Goal: Find specific page/section: Find specific page/section

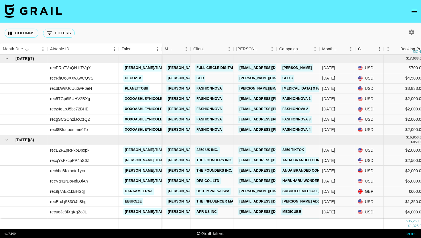
click at [412, 12] on icon "open drawer" at bounding box center [413, 11] width 5 height 3
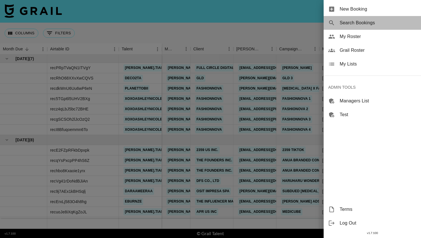
click at [378, 22] on span "Search Bookings" at bounding box center [377, 22] width 77 height 7
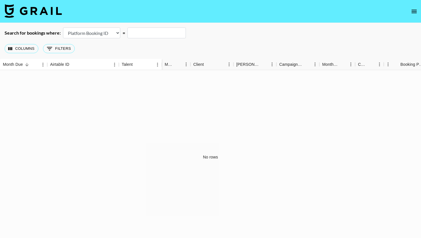
click at [96, 35] on select "Airtable Booking ID Platform Booking ID Platform Campaign ID" at bounding box center [91, 32] width 57 height 11
select select "airtableId"
click at [63, 27] on select "Airtable Booking ID Platform Booking ID Platform Campaign ID" at bounding box center [91, 32] width 57 height 11
click at [156, 39] on div "Columns 0 Filters + Booking" at bounding box center [210, 48] width 421 height 21
click at [156, 30] on input "text" at bounding box center [156, 32] width 58 height 11
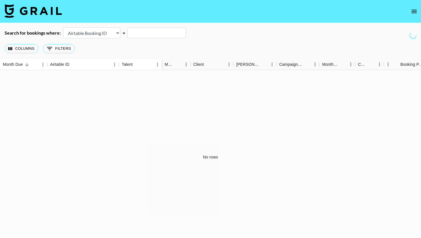
paste input "rec8QSxocsdZ5ySdM"
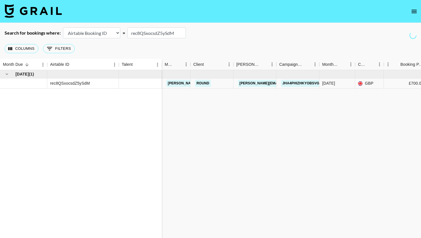
type input "rec8QSxocsdZ5ySdM"
click at [244, 40] on div "Columns 0 Filters + Booking" at bounding box center [210, 48] width 421 height 21
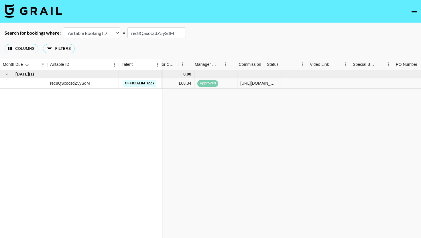
scroll to position [0, 586]
click at [407, 83] on icon "select merge strategy" at bounding box center [409, 83] width 7 height 7
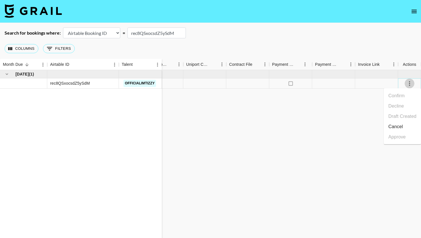
click at [408, 83] on icon "select merge strategy" at bounding box center [409, 83] width 7 height 7
click at [199, 83] on div at bounding box center [204, 83] width 43 height 10
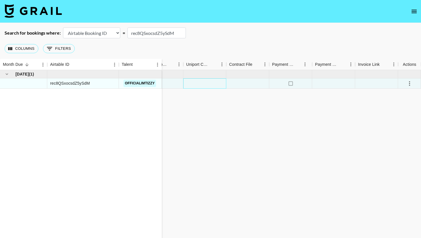
click at [199, 83] on div at bounding box center [204, 83] width 43 height 10
type input "t"
click at [175, 86] on div at bounding box center [161, 83] width 43 height 10
click at [168, 54] on textarea at bounding box center [172, 66] width 58 height 26
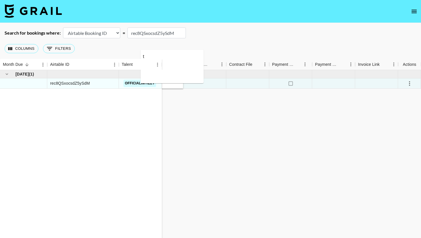
type textarea "t"
click at [409, 82] on icon "select merge strategy" at bounding box center [409, 83] width 7 height 7
click at [414, 6] on button "open drawer" at bounding box center [413, 11] width 11 height 11
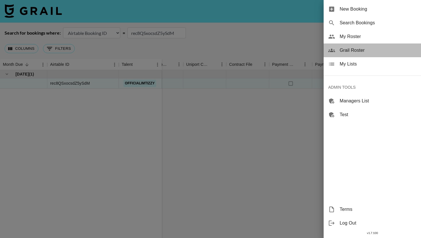
click at [359, 55] on div "Grail Roster" at bounding box center [371, 50] width 97 height 14
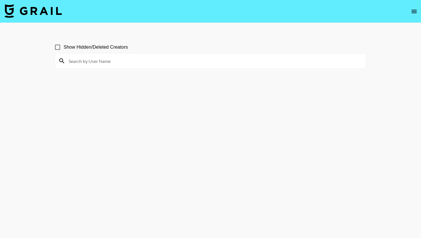
click at [117, 57] on input at bounding box center [213, 60] width 297 height 9
paste input "kayla_rushetsky"
type input "kayla_rushetsky"
click at [56, 50] on input "Show Hidden/Deleted Creators" at bounding box center [57, 47] width 12 height 12
checkbox input "true"
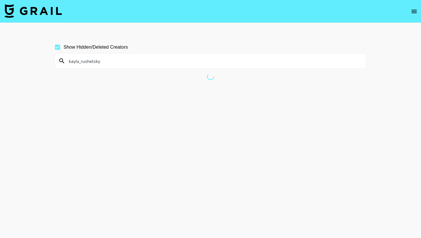
click at [81, 63] on input "kayla_rushetsky" at bounding box center [213, 60] width 297 height 9
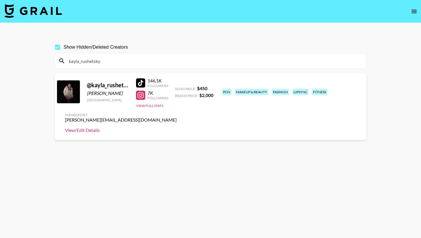
click at [176, 127] on link "View/Edit Details" at bounding box center [121, 130] width 112 height 6
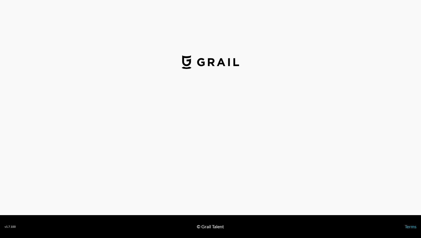
select select "USD"
